Goal: Information Seeking & Learning: Find specific page/section

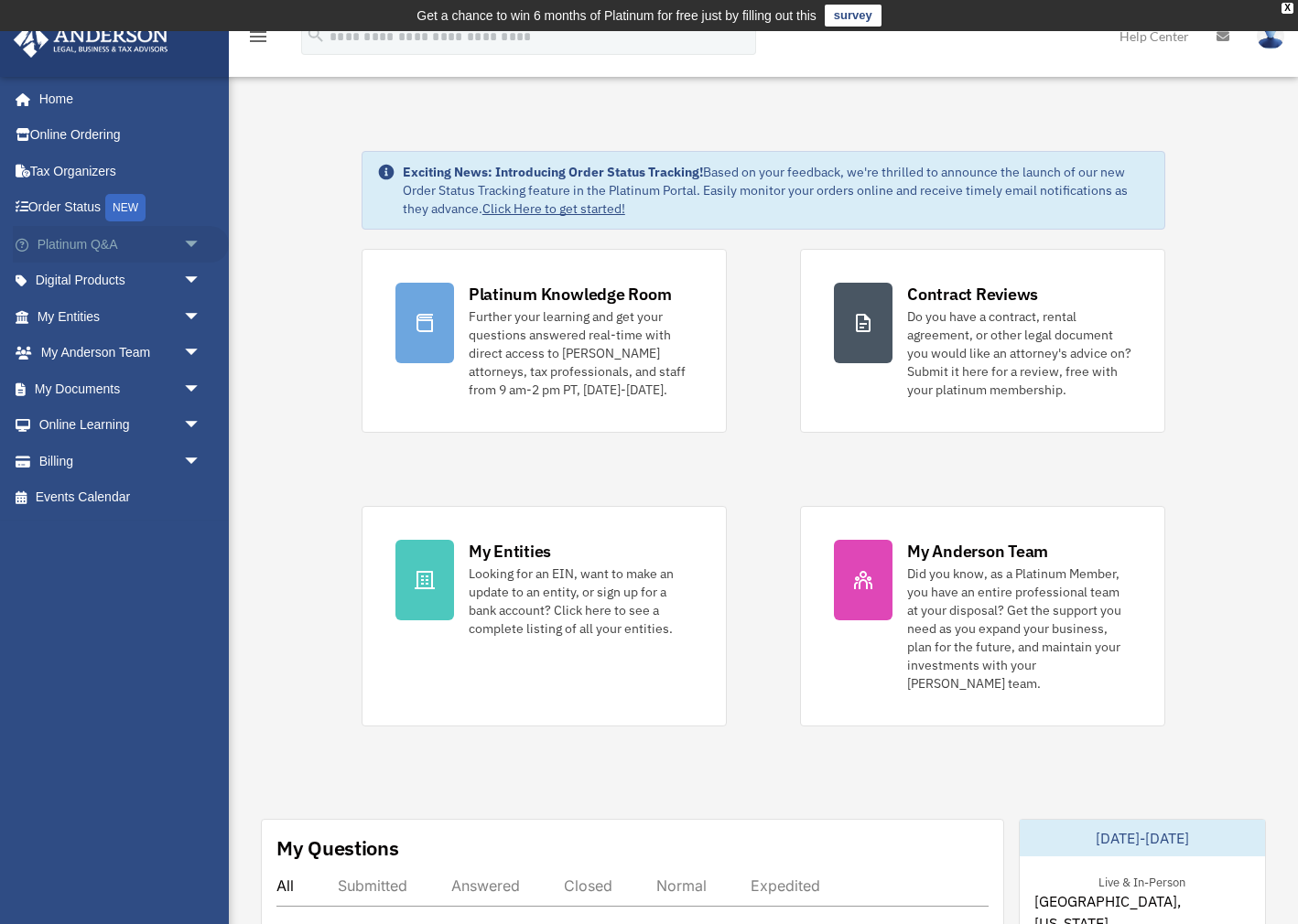
click at [191, 238] on span "arrow_drop_down" at bounding box center [200, 245] width 36 height 37
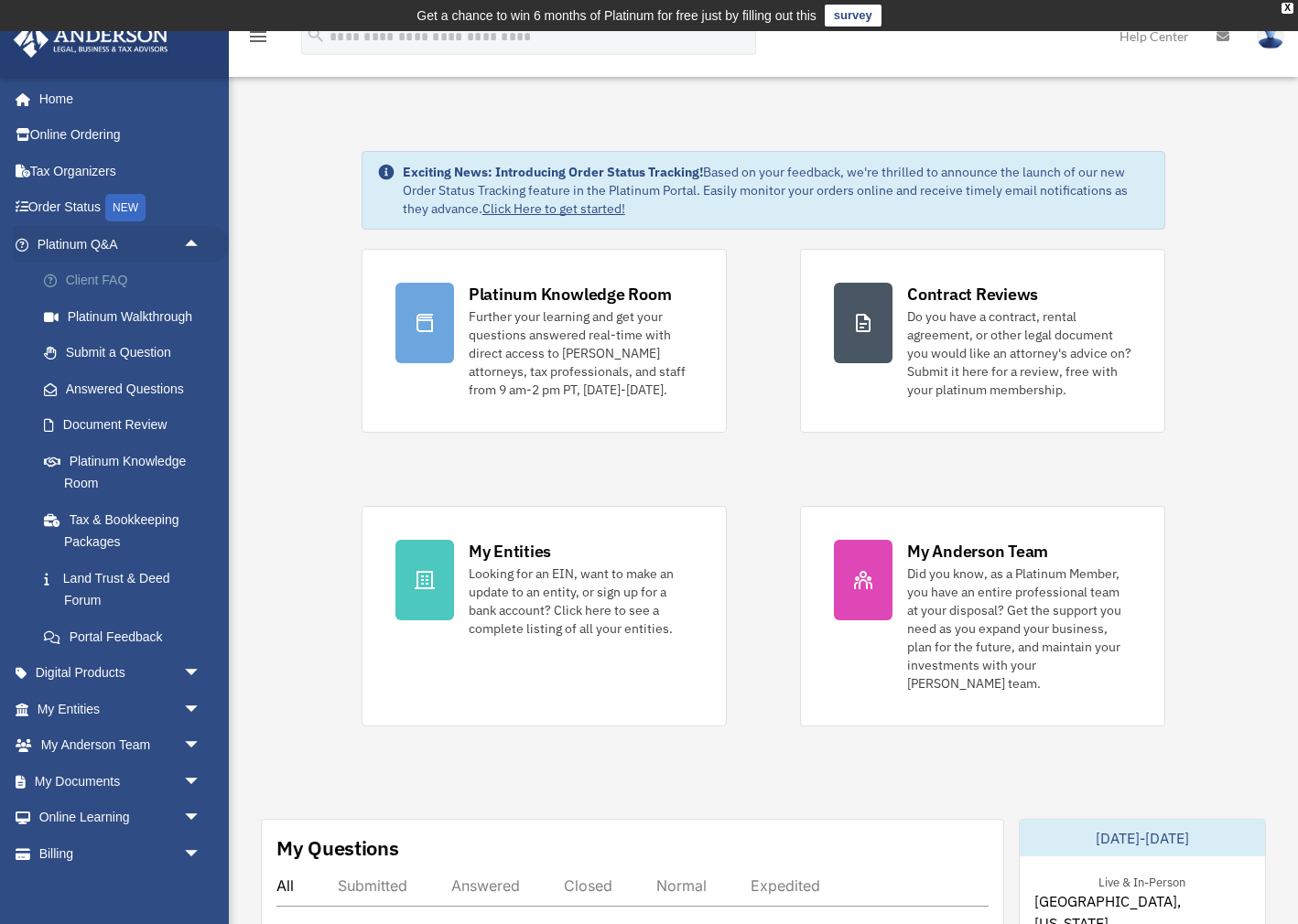
click at [100, 281] on link "Client FAQ" at bounding box center [127, 280] width 203 height 36
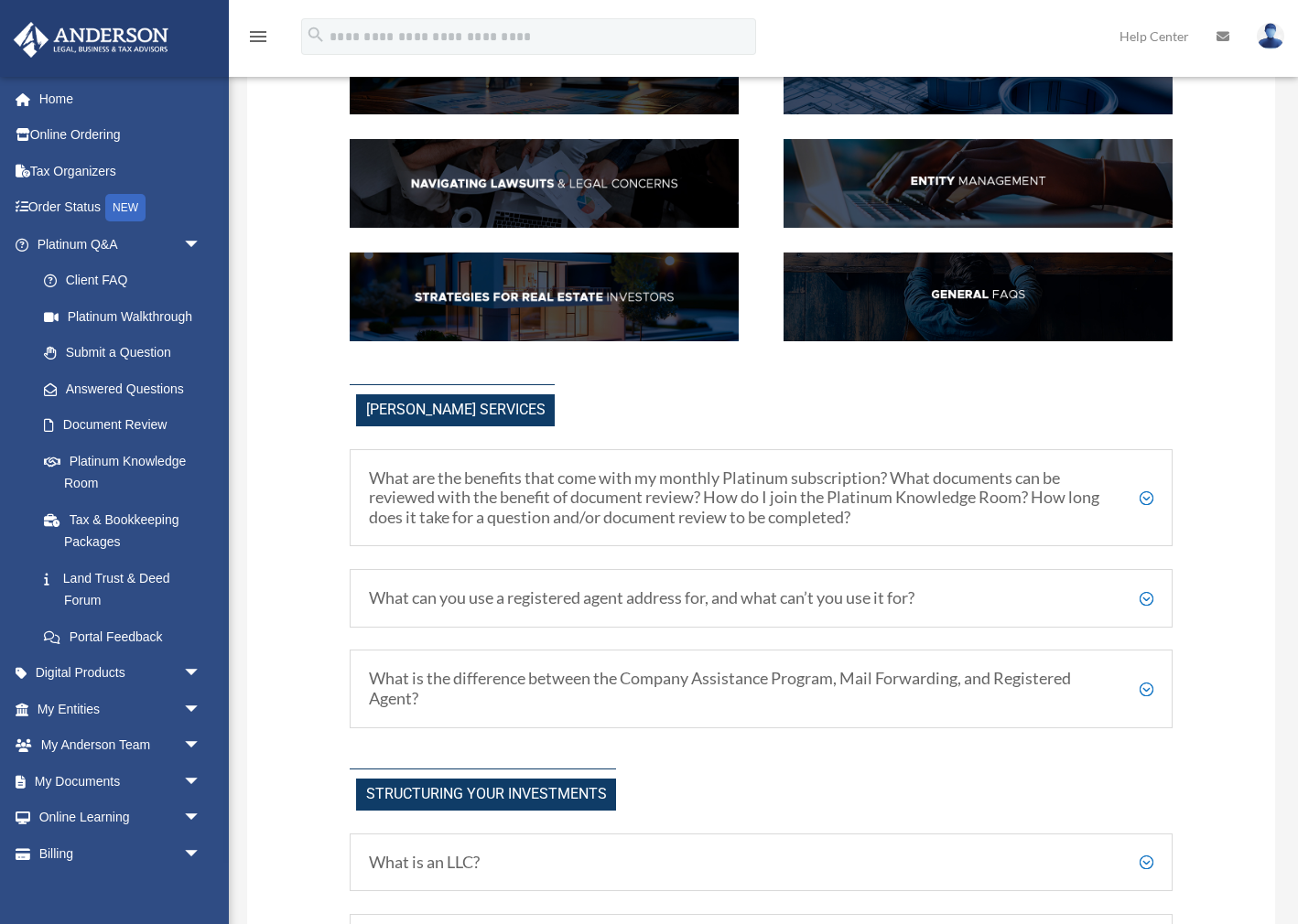
scroll to position [254, 0]
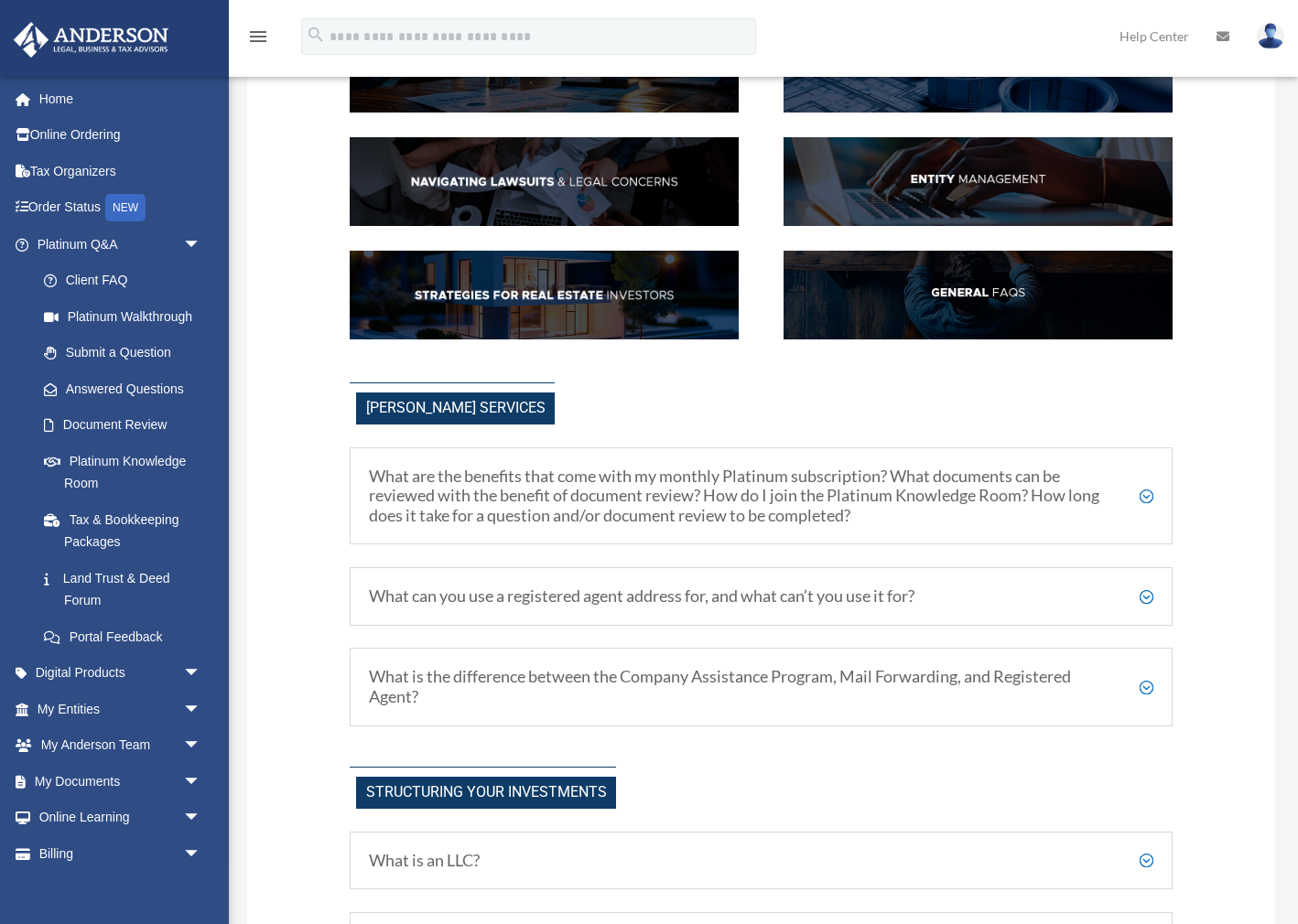
click at [1145, 491] on h5 "What are the benefits that come with my monthly Platinum subscription? What doc…" at bounding box center [760, 496] width 784 height 60
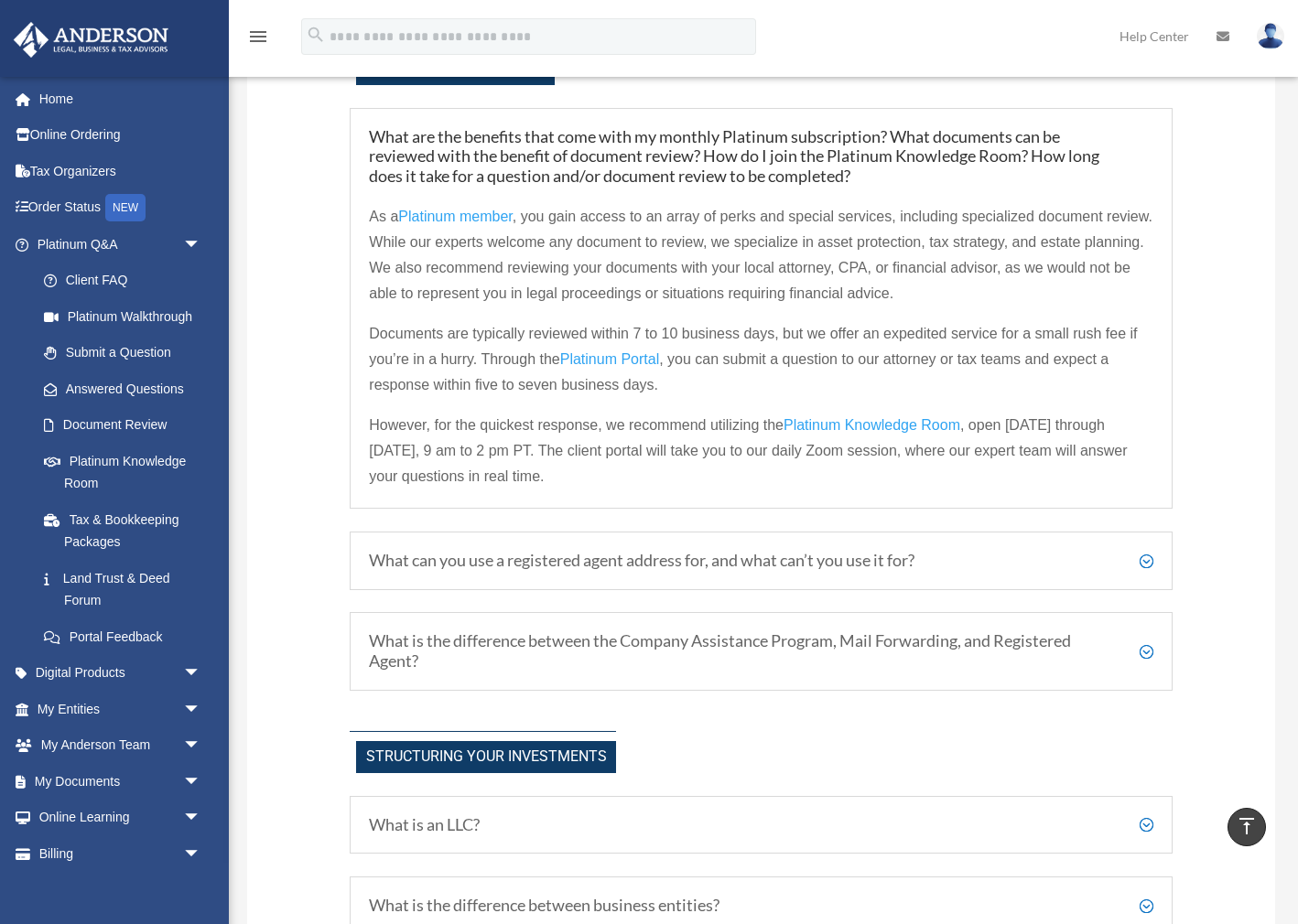
scroll to position [602, 0]
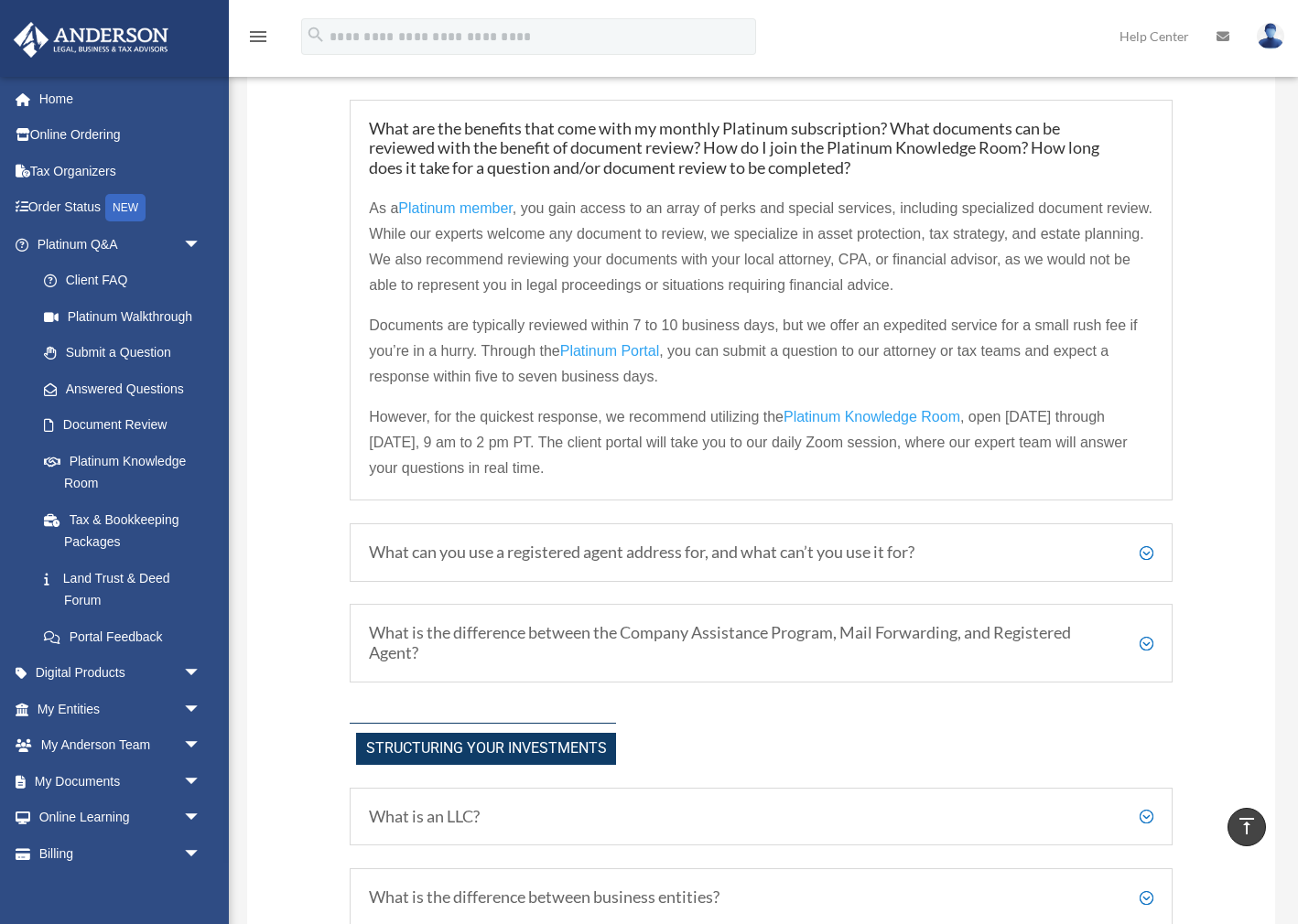
click at [1149, 549] on h5 "What can you use a registered agent address for, and what can’t you use it for?" at bounding box center [760, 552] width 784 height 20
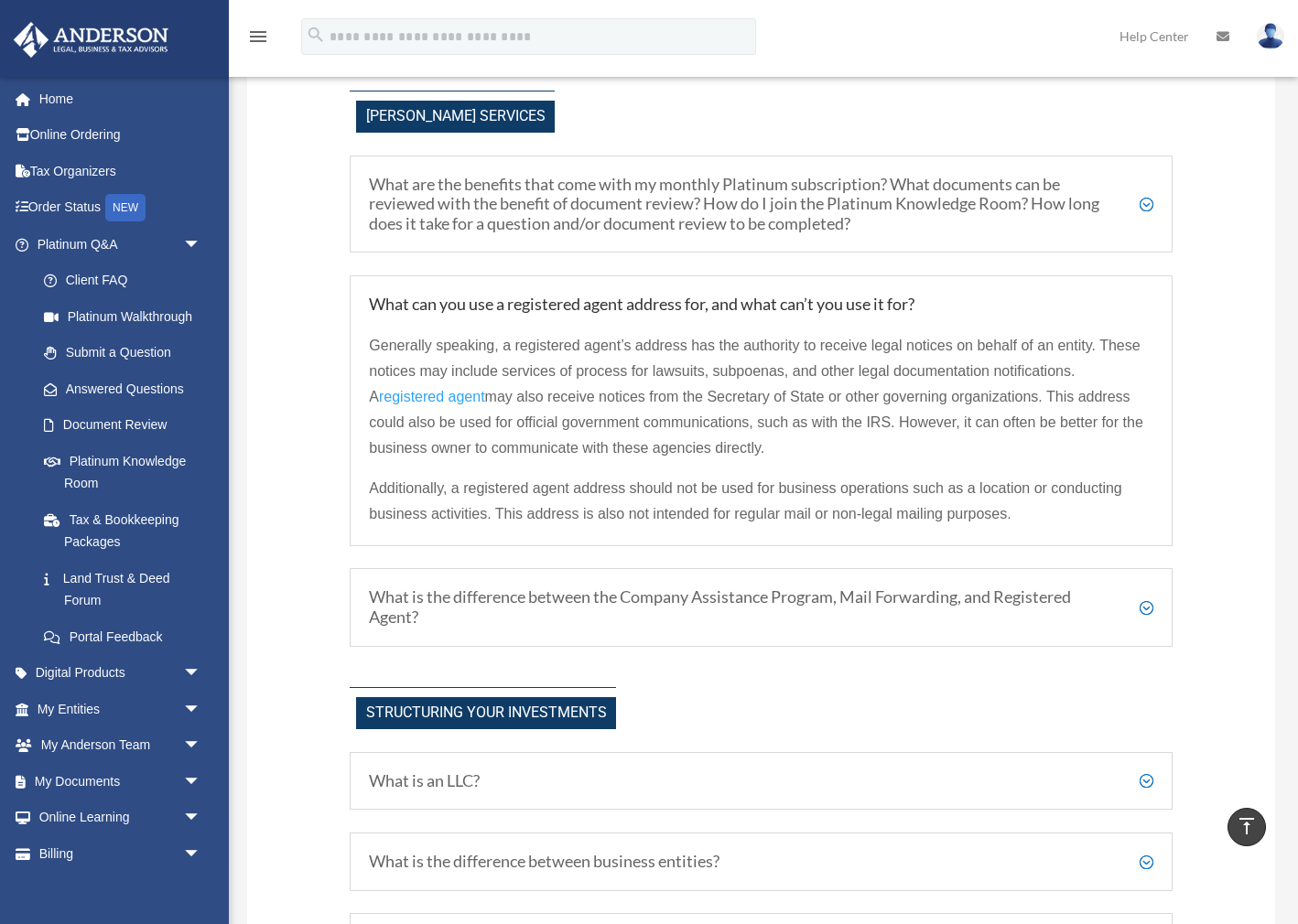
scroll to position [548, 0]
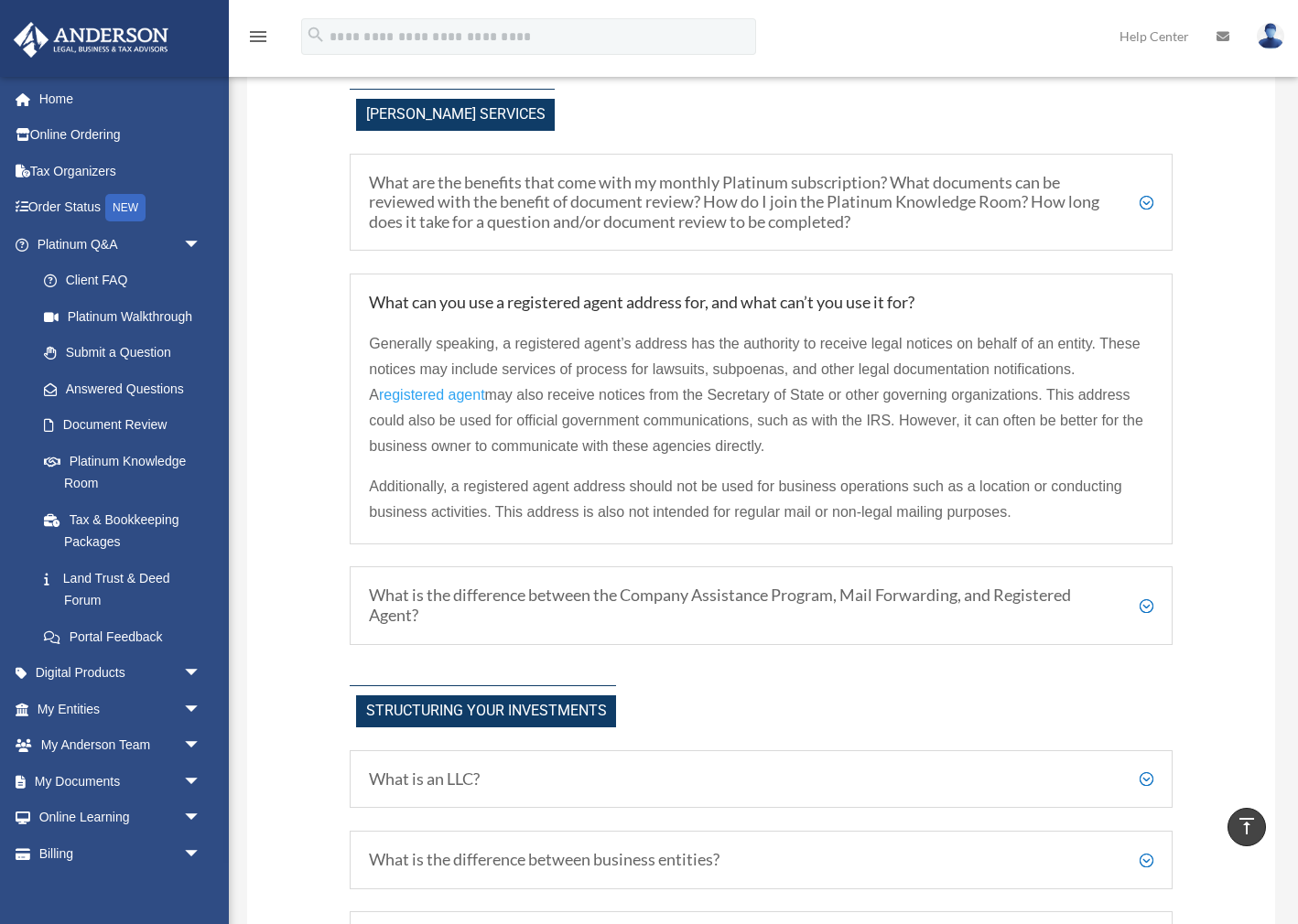
click at [1152, 602] on h5 "What is the difference between the Company Assistance Program, Mail Forwarding,…" at bounding box center [760, 605] width 784 height 39
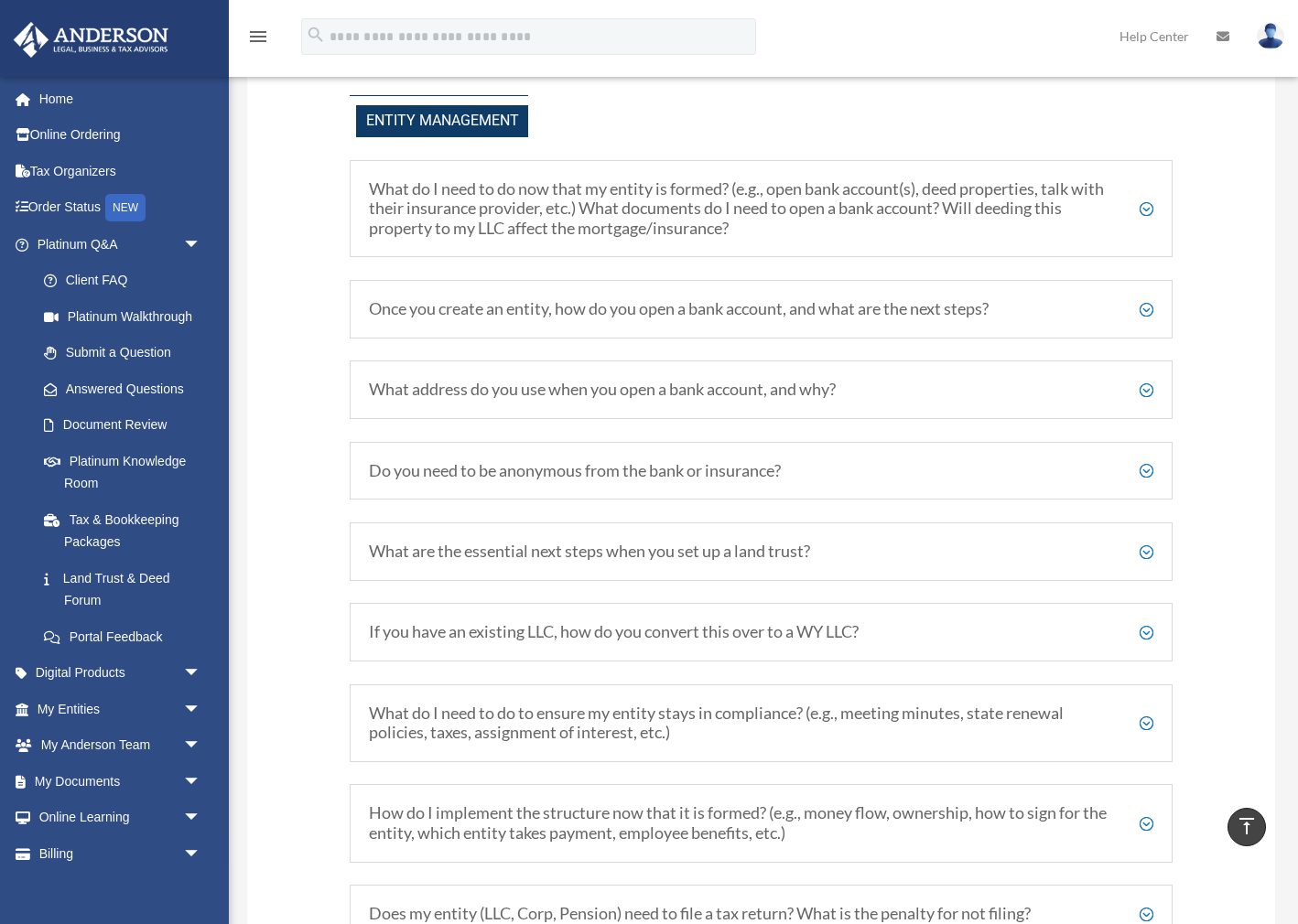
scroll to position [2346, 0]
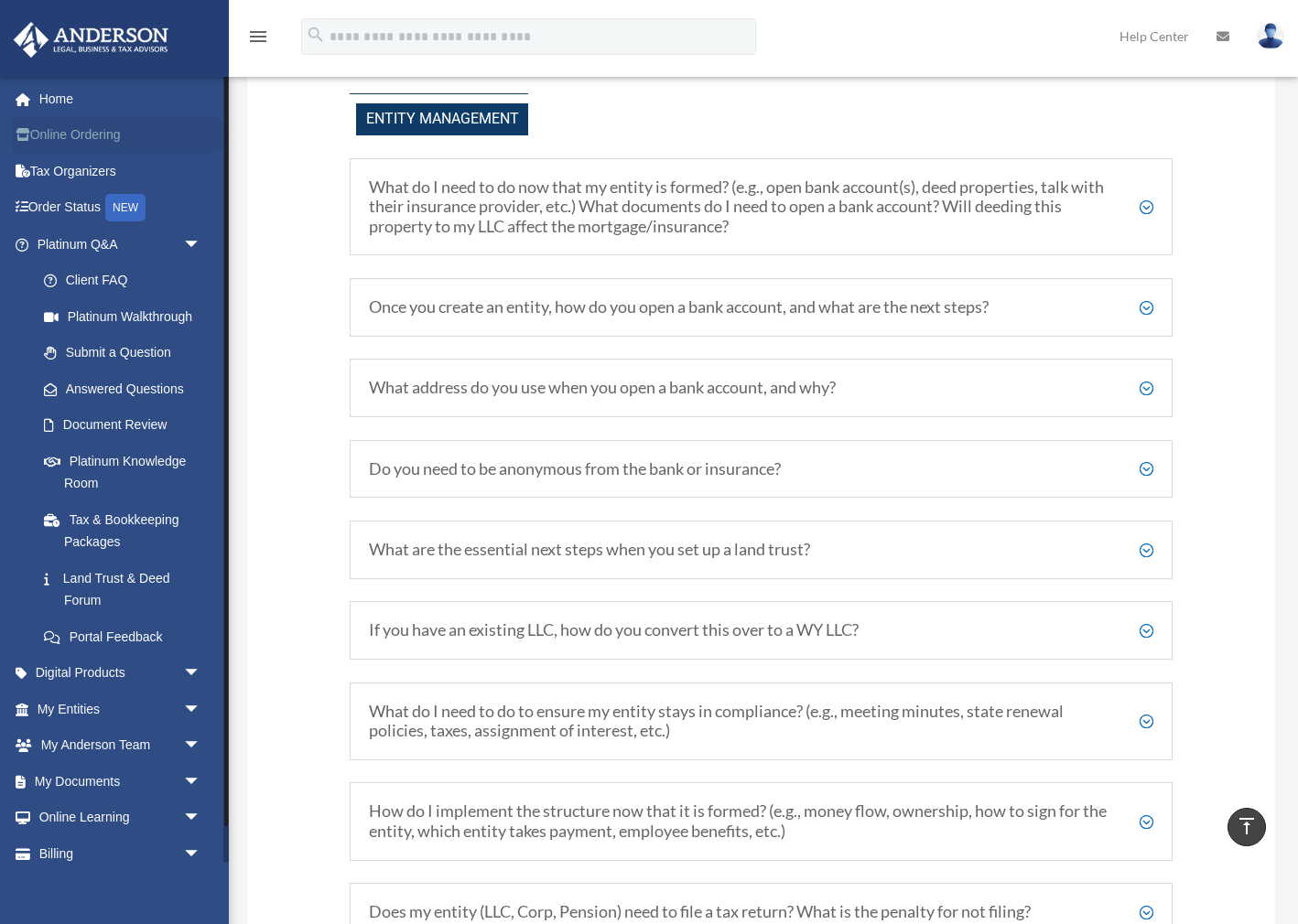
click at [93, 133] on link "Online Ordering" at bounding box center [121, 135] width 216 height 36
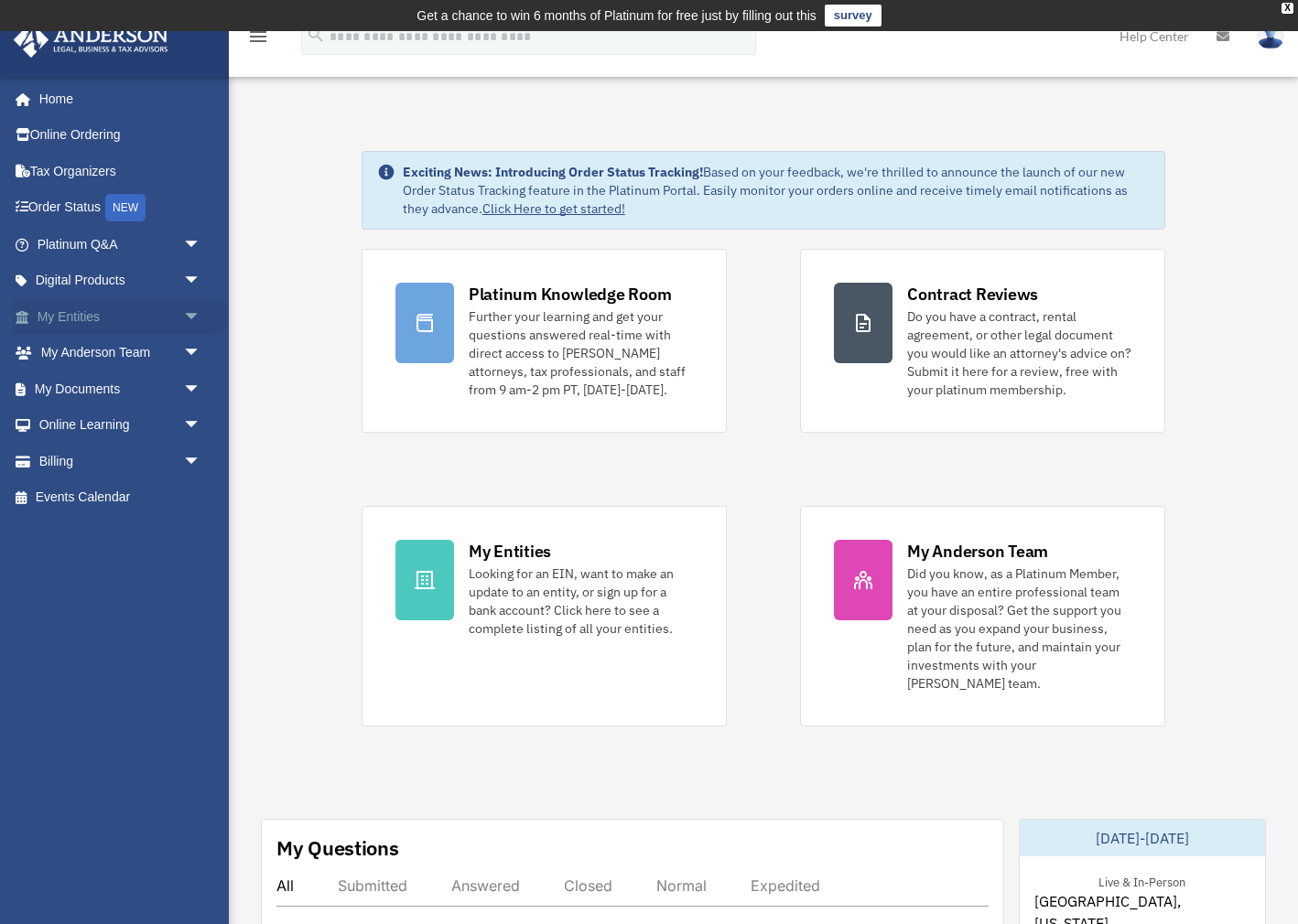
click at [71, 313] on link "My Entities arrow_drop_down" at bounding box center [121, 316] width 216 height 36
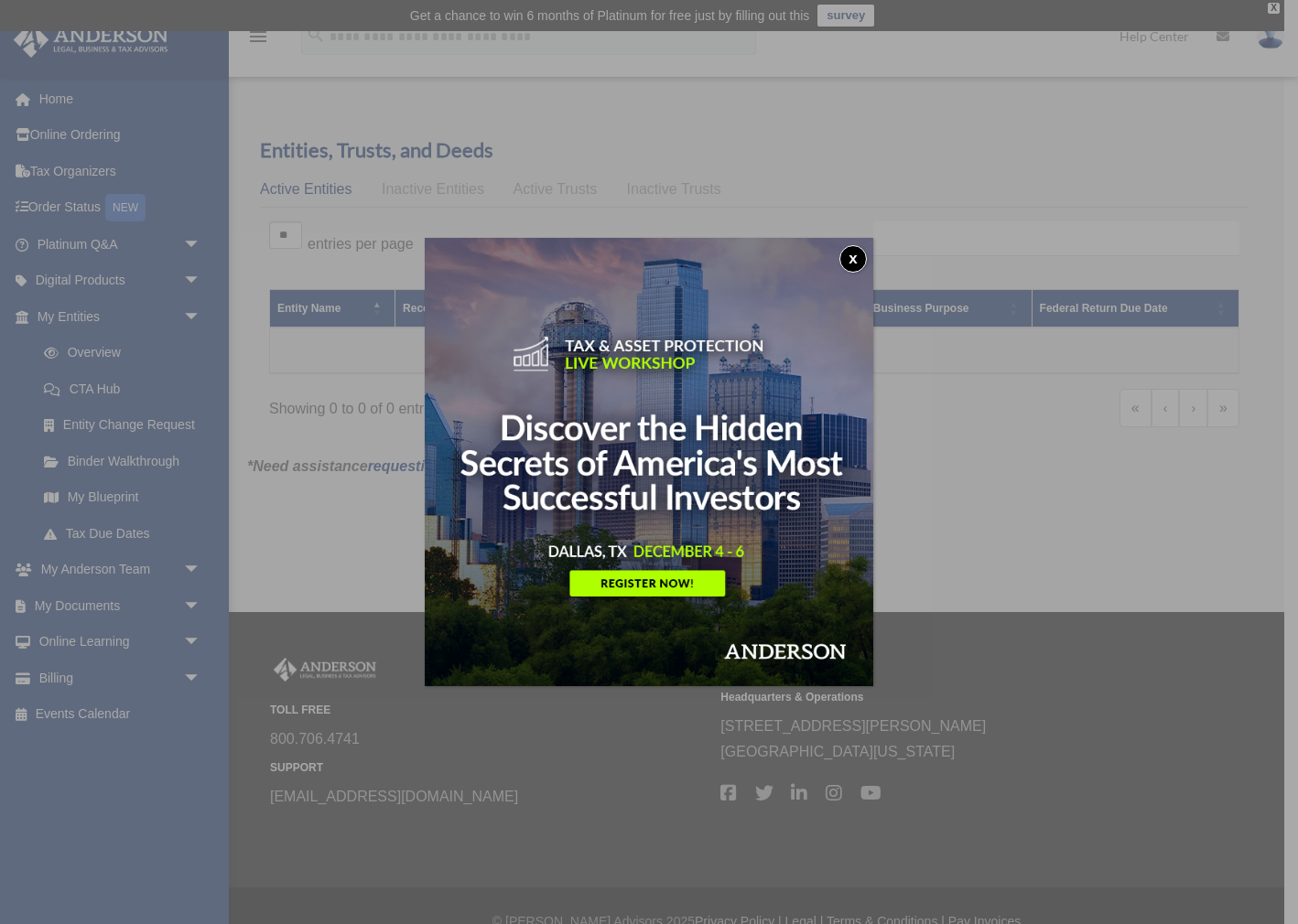
click at [854, 258] on button "x" at bounding box center [853, 258] width 27 height 27
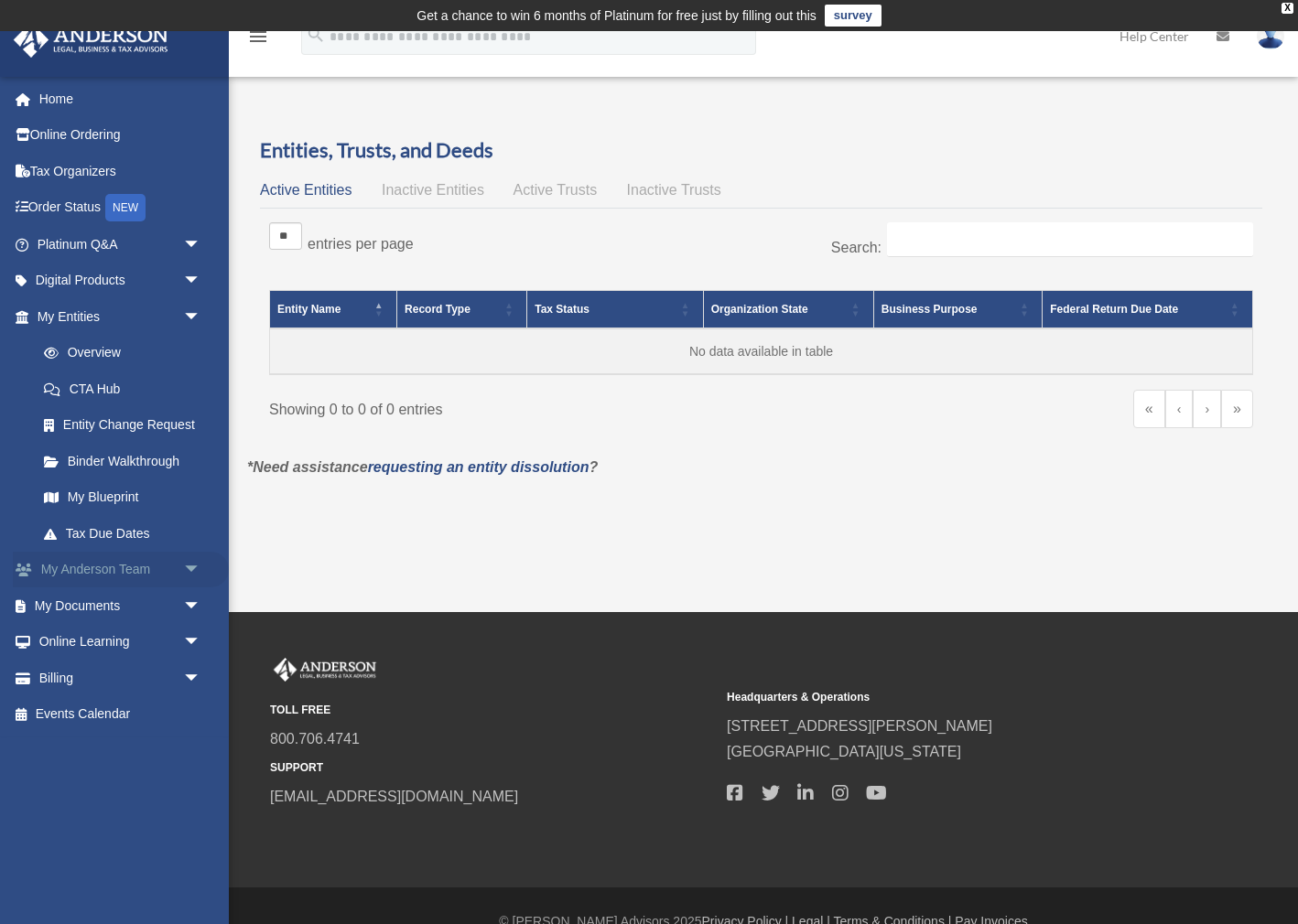
click at [191, 559] on span "arrow_drop_down" at bounding box center [200, 570] width 36 height 37
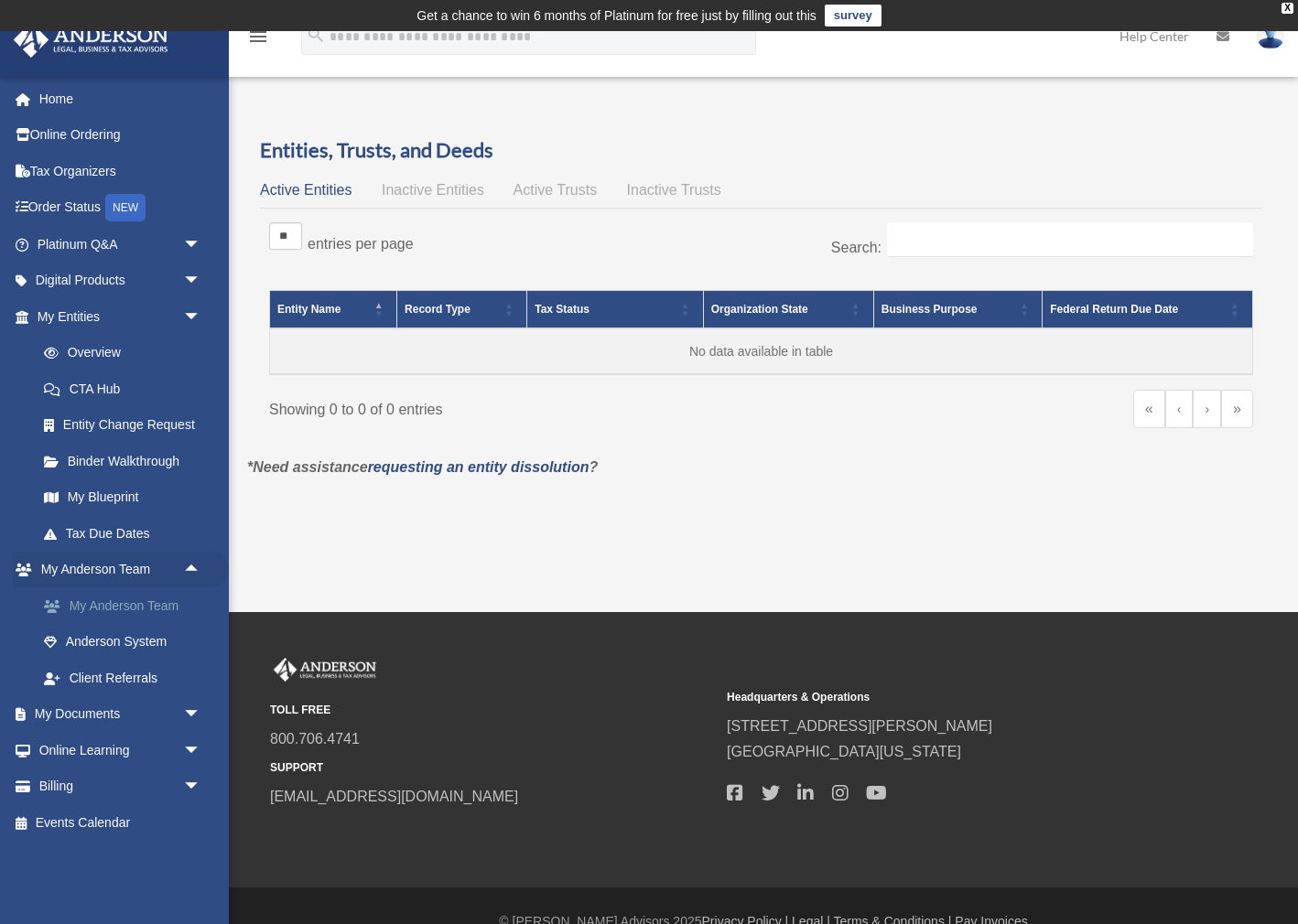
click at [143, 595] on link "My Anderson Team" at bounding box center [127, 605] width 203 height 36
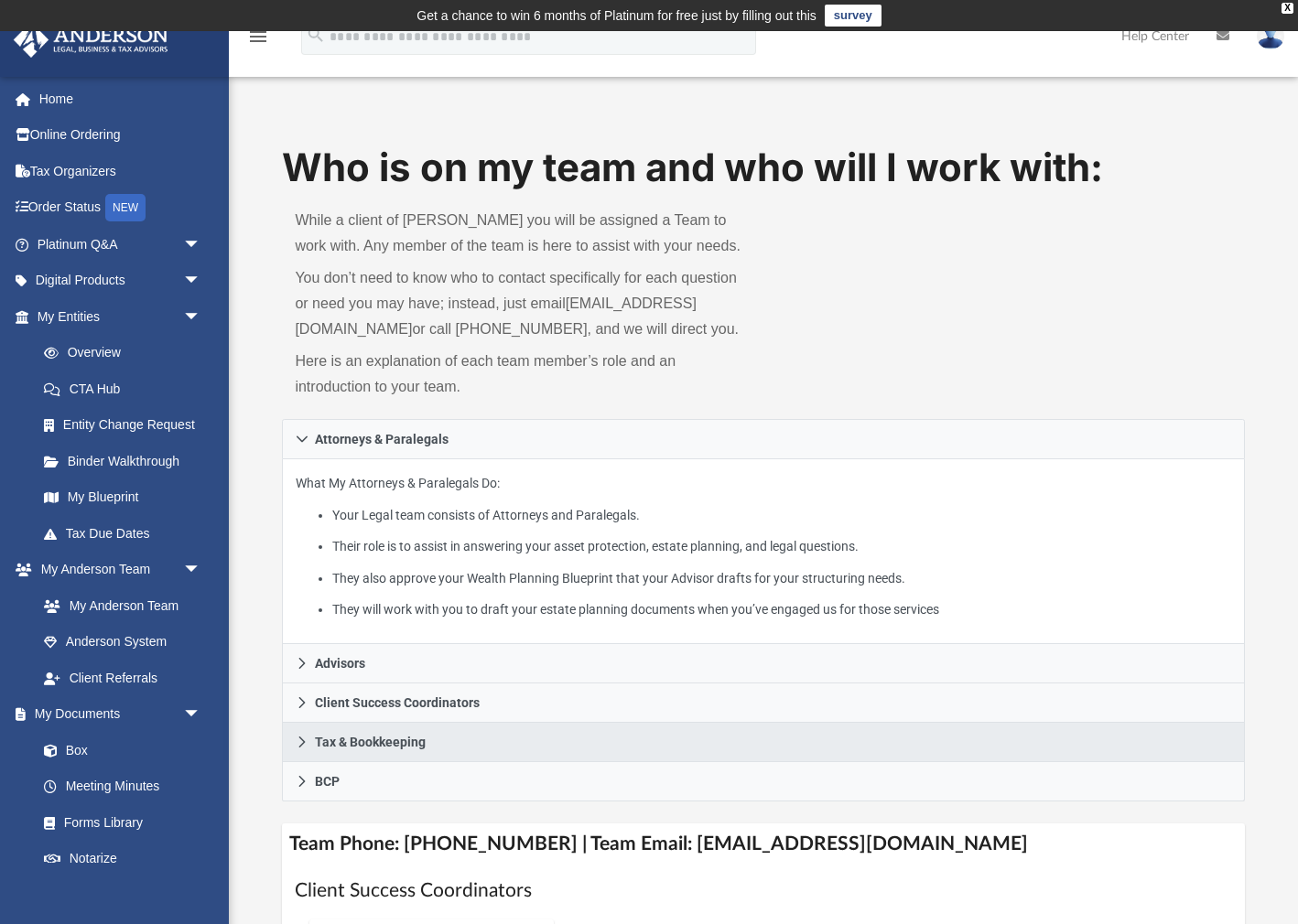
scroll to position [1, 0]
